Goal: Task Accomplishment & Management: Use online tool/utility

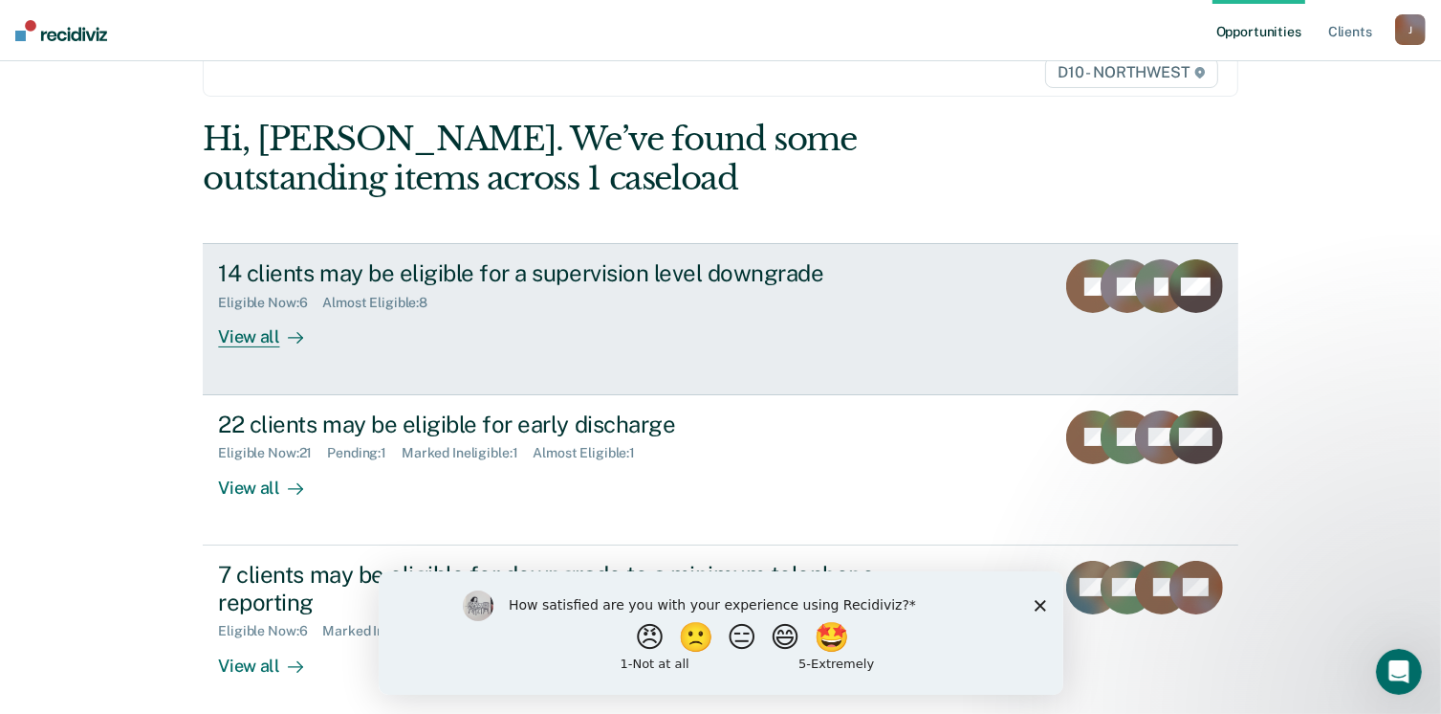
scroll to position [168, 0]
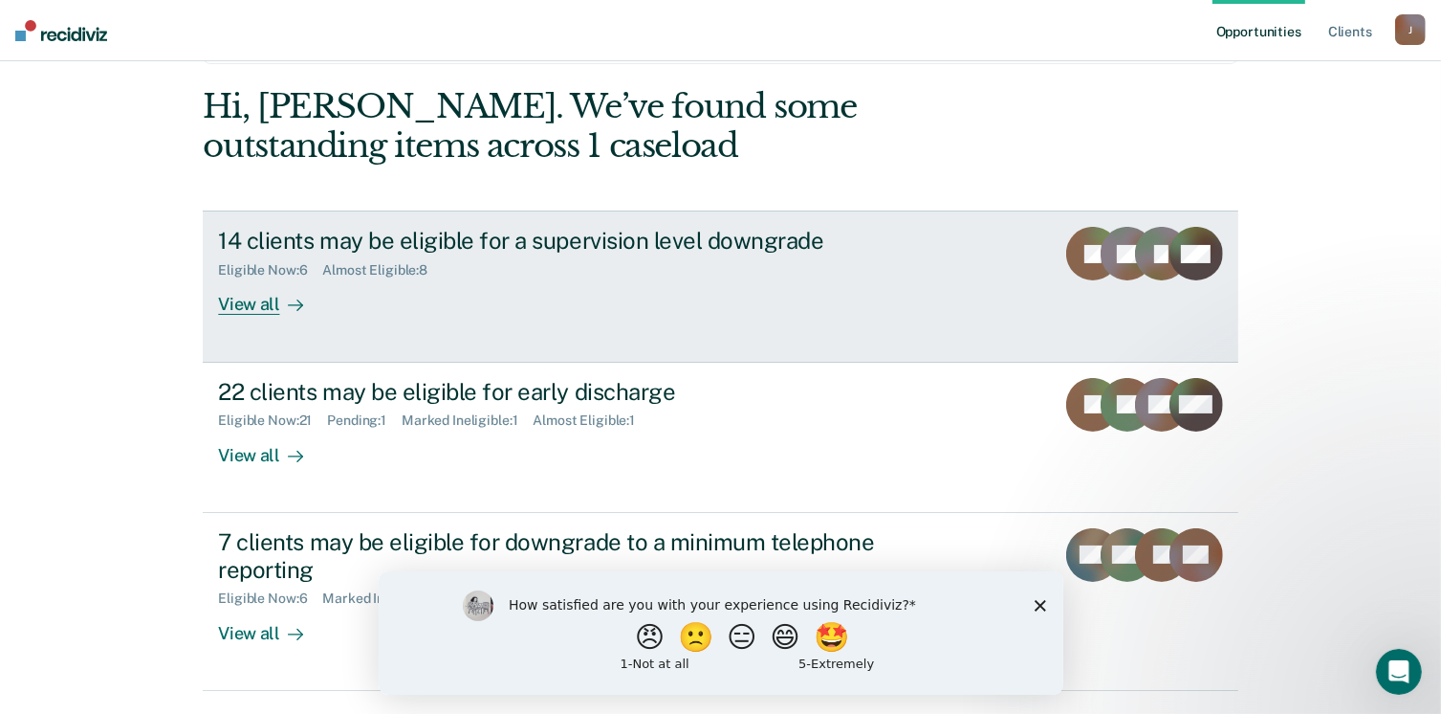
click at [256, 303] on div "View all" at bounding box center [271, 296] width 107 height 37
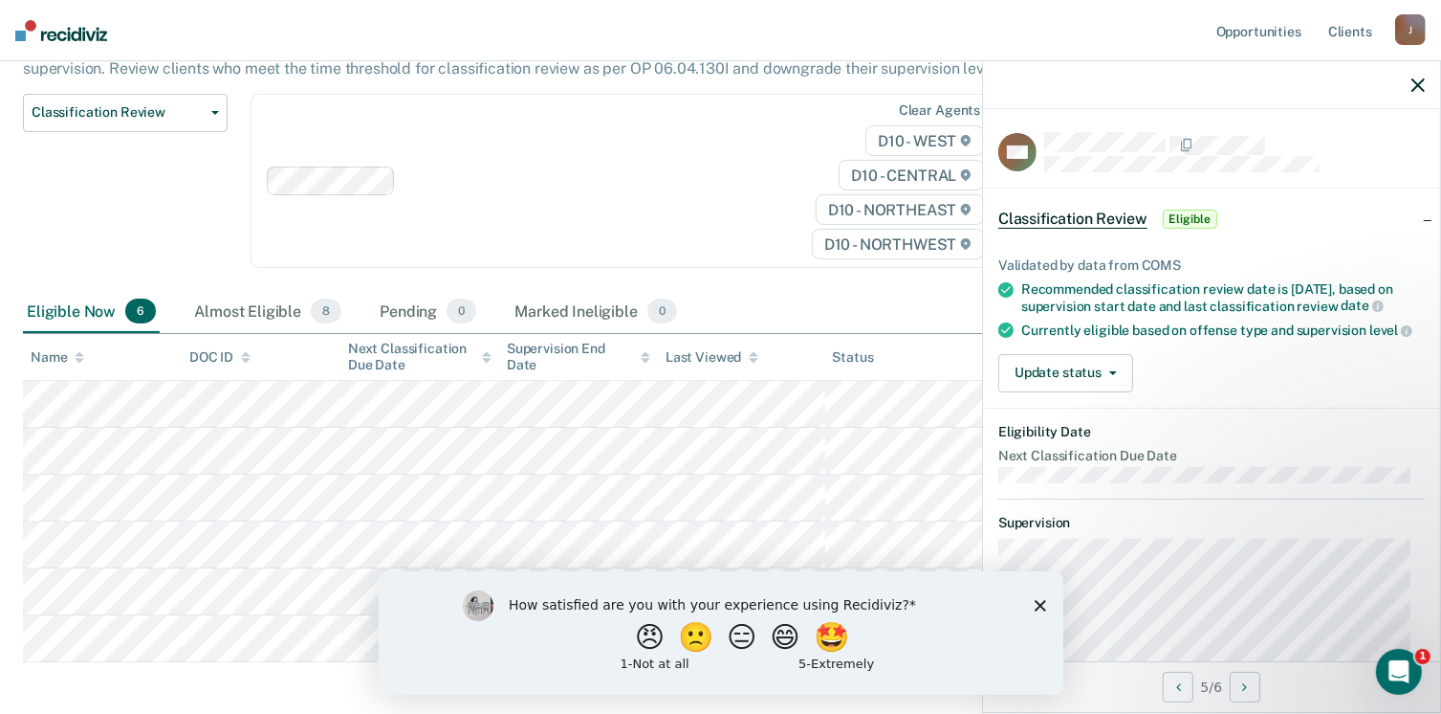
scroll to position [201, 0]
click at [211, 111] on icon "button" at bounding box center [215, 112] width 8 height 4
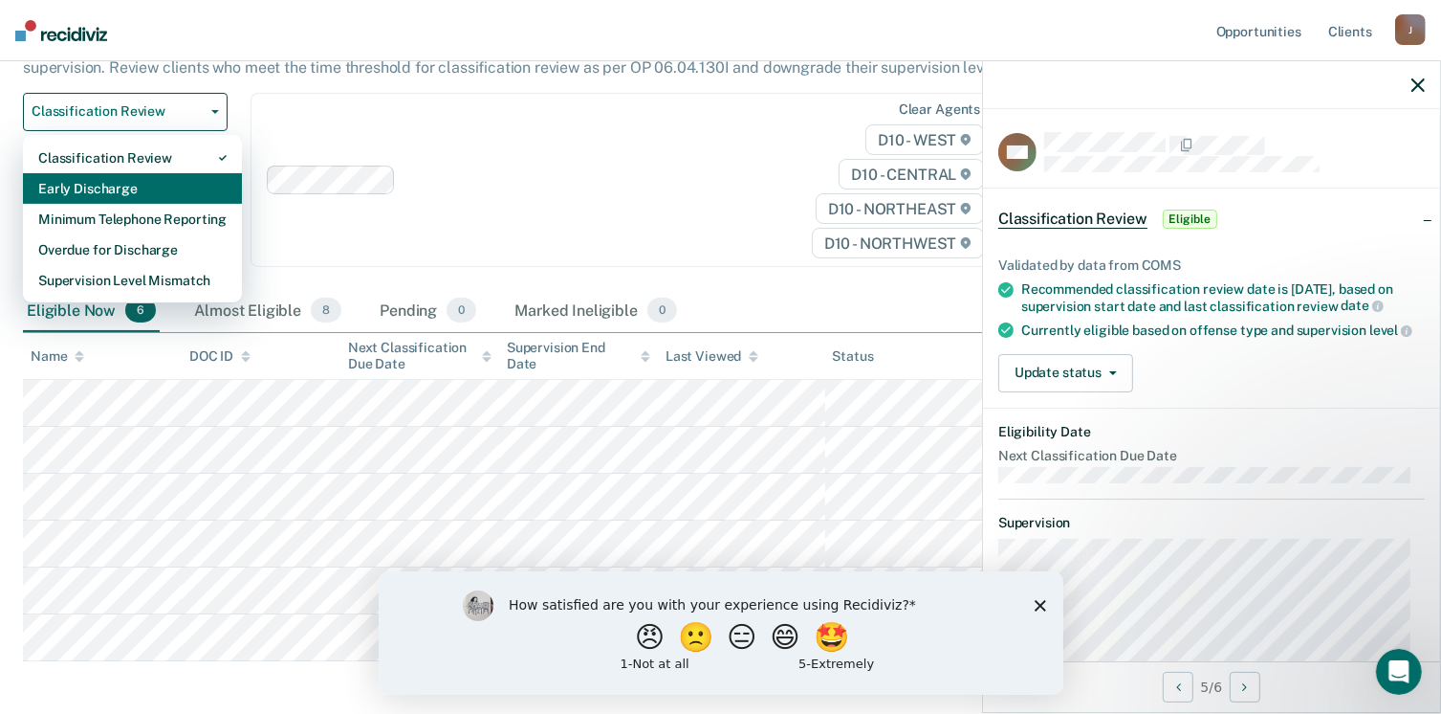
click at [133, 187] on div "Early Discharge" at bounding box center [132, 188] width 188 height 31
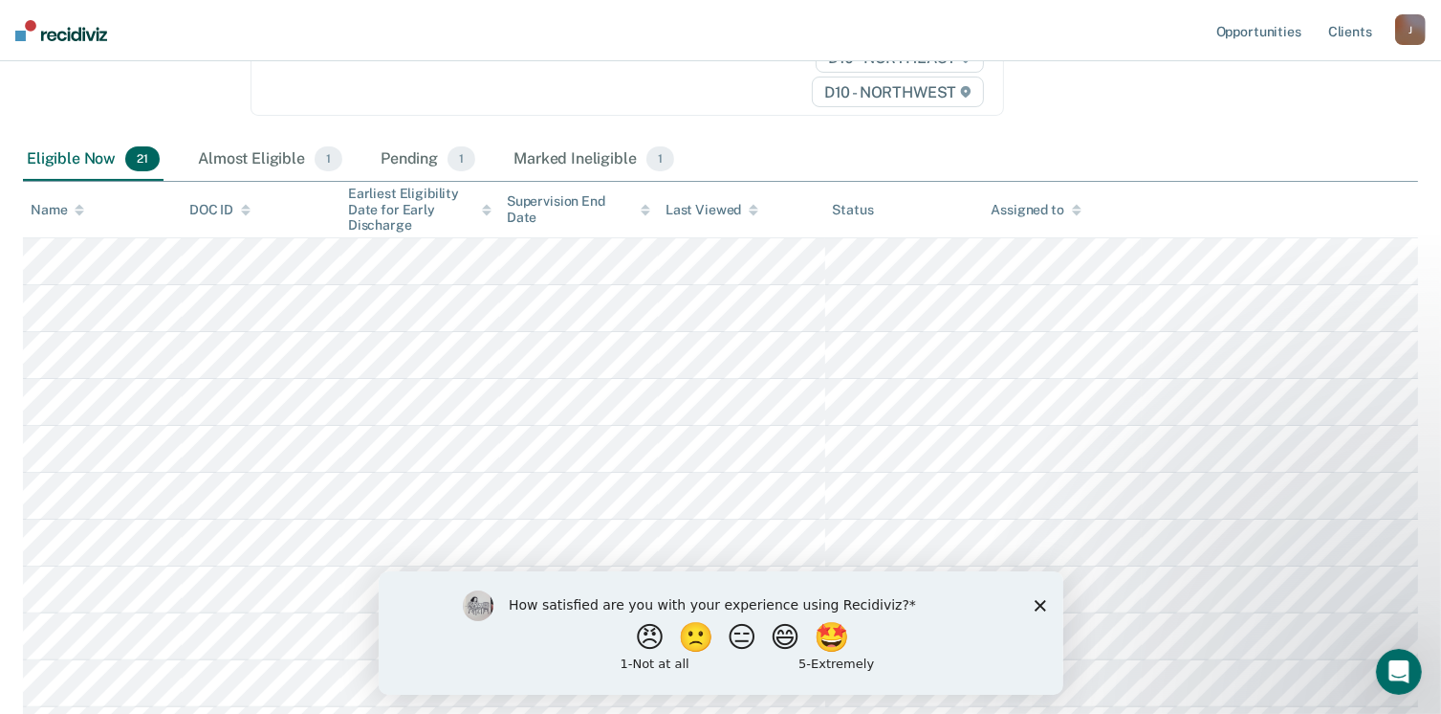
scroll to position [335, 0]
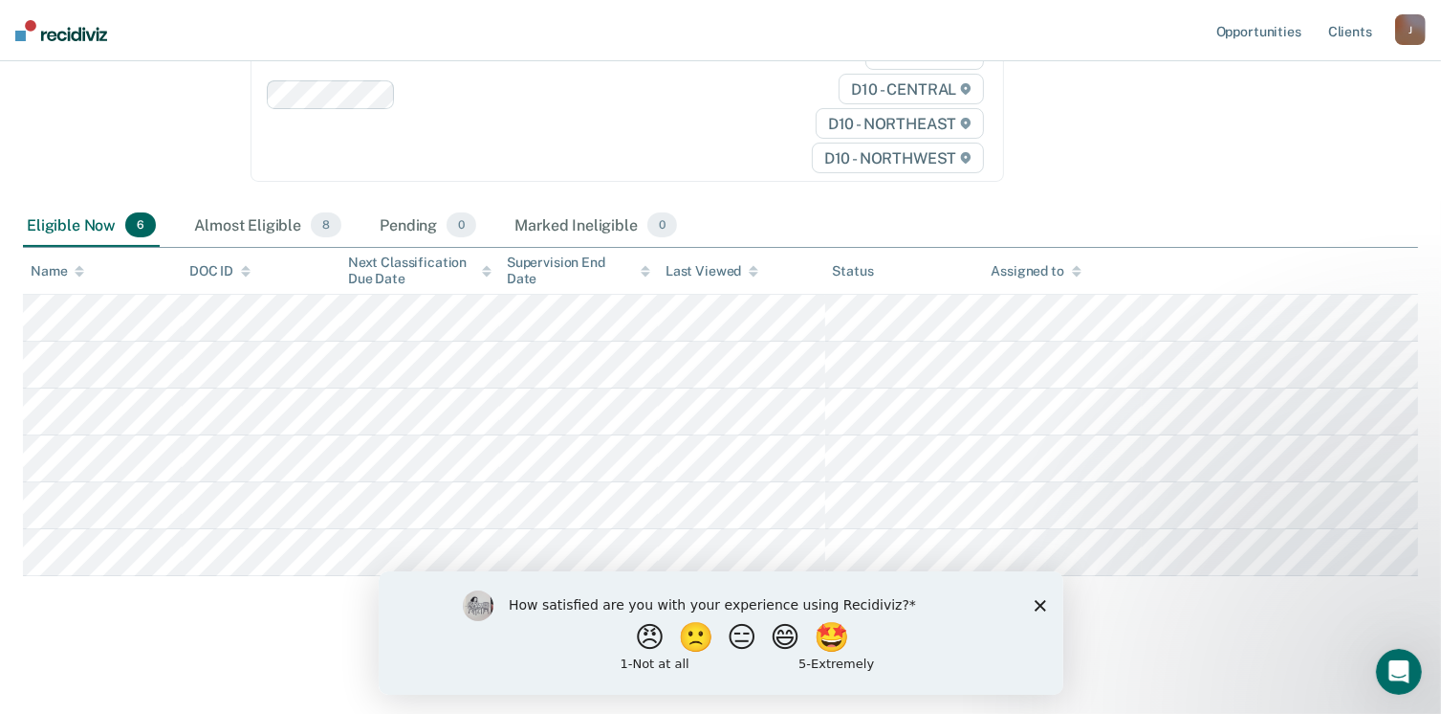
scroll to position [201, 0]
